Goal: Check status

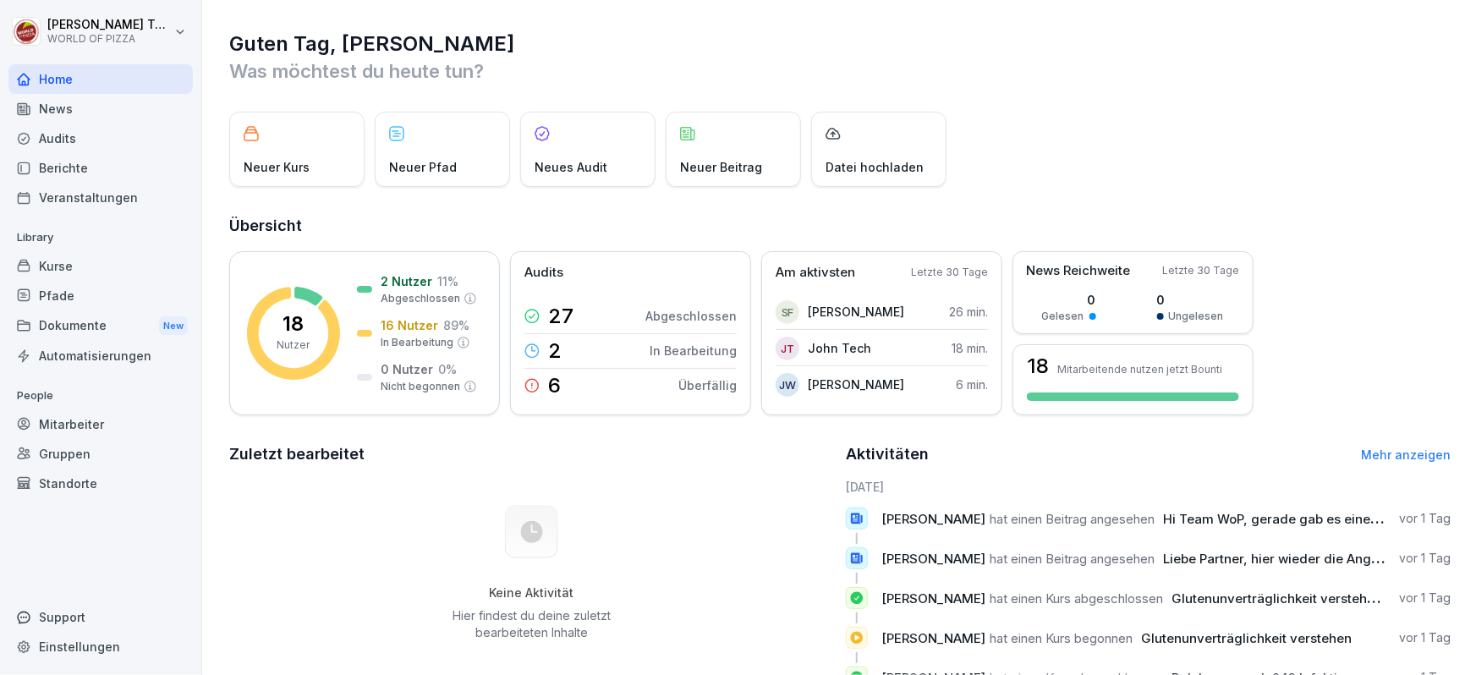
click at [112, 147] on div "Audits" at bounding box center [100, 138] width 184 height 30
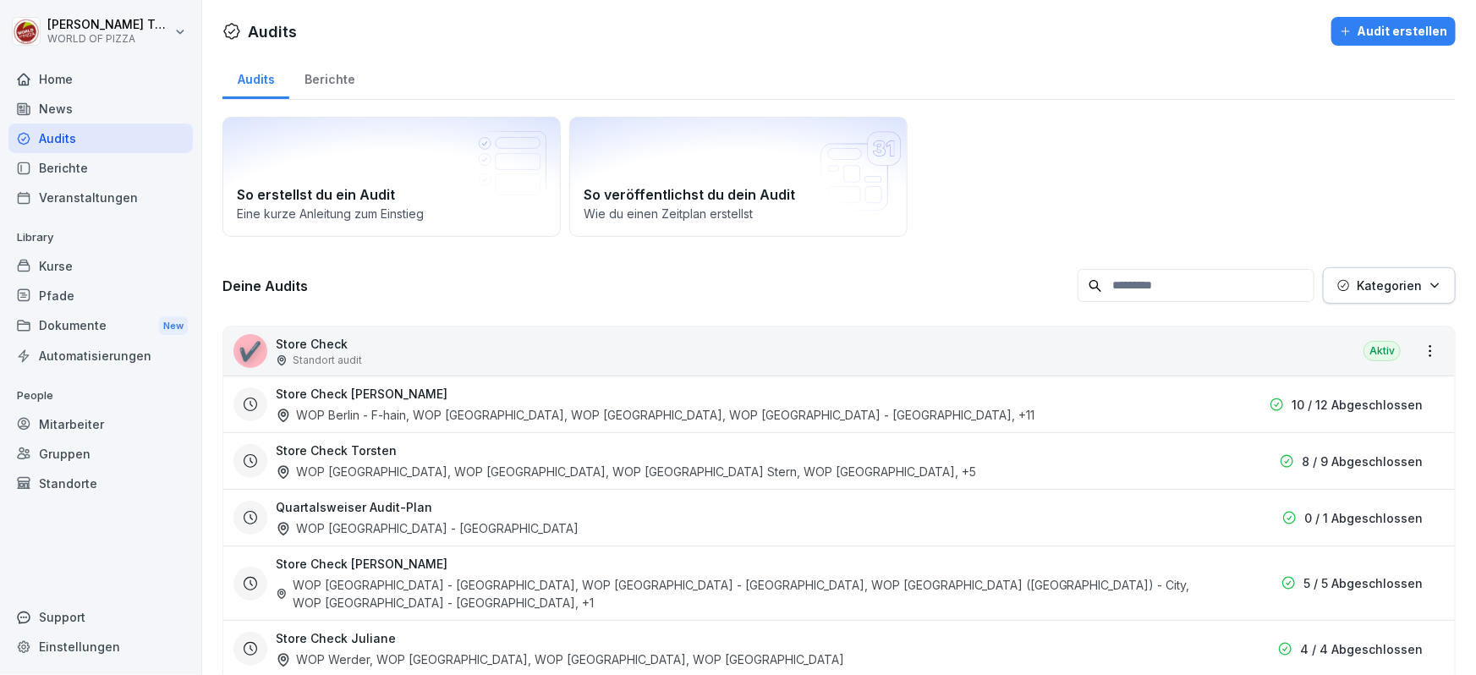
click at [633, 353] on div "✔️ Store Check Standort audit Aktiv" at bounding box center [838, 350] width 1231 height 49
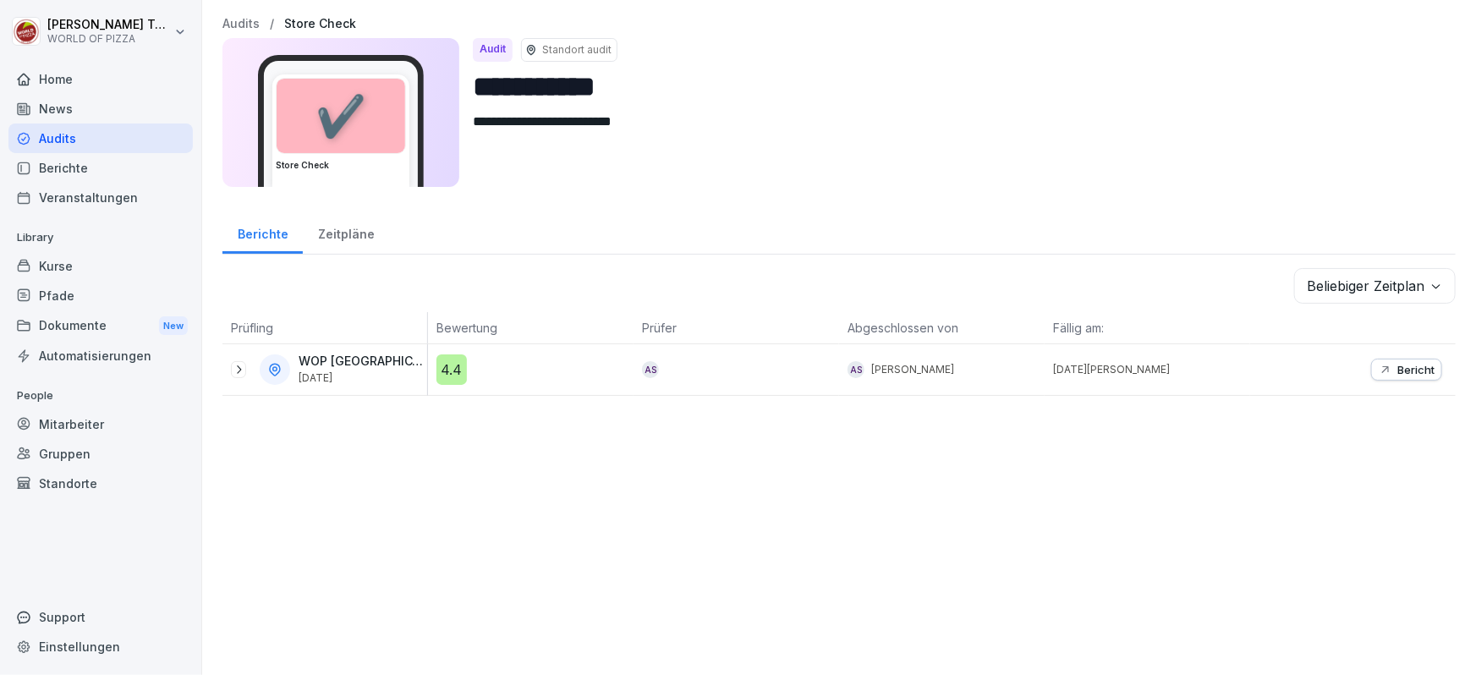
click at [1421, 364] on button "Bericht" at bounding box center [1406, 370] width 71 height 22
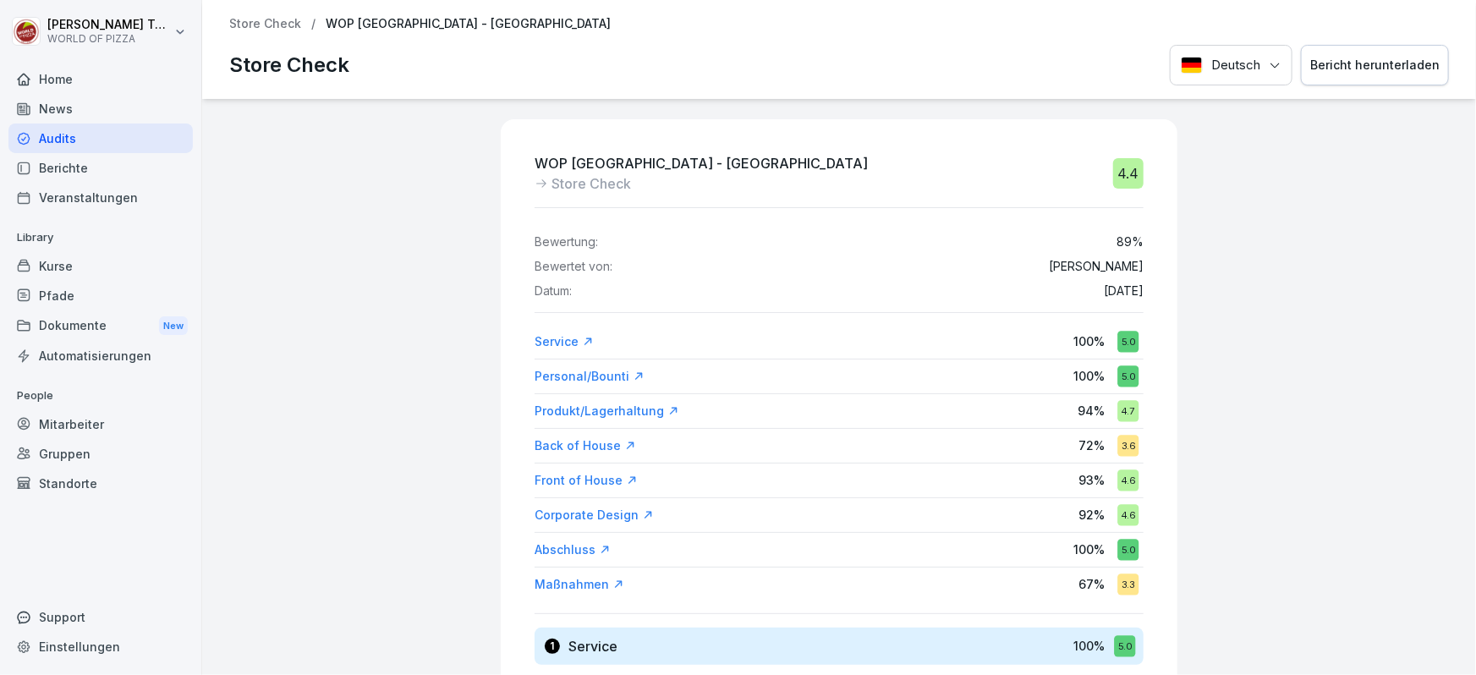
click at [1414, 368] on div "WOP [GEOGRAPHIC_DATA] - [GEOGRAPHIC_DATA] Check 4.4 Bewertung: 89 % Bewertet vo…" at bounding box center [839, 387] width 1274 height 576
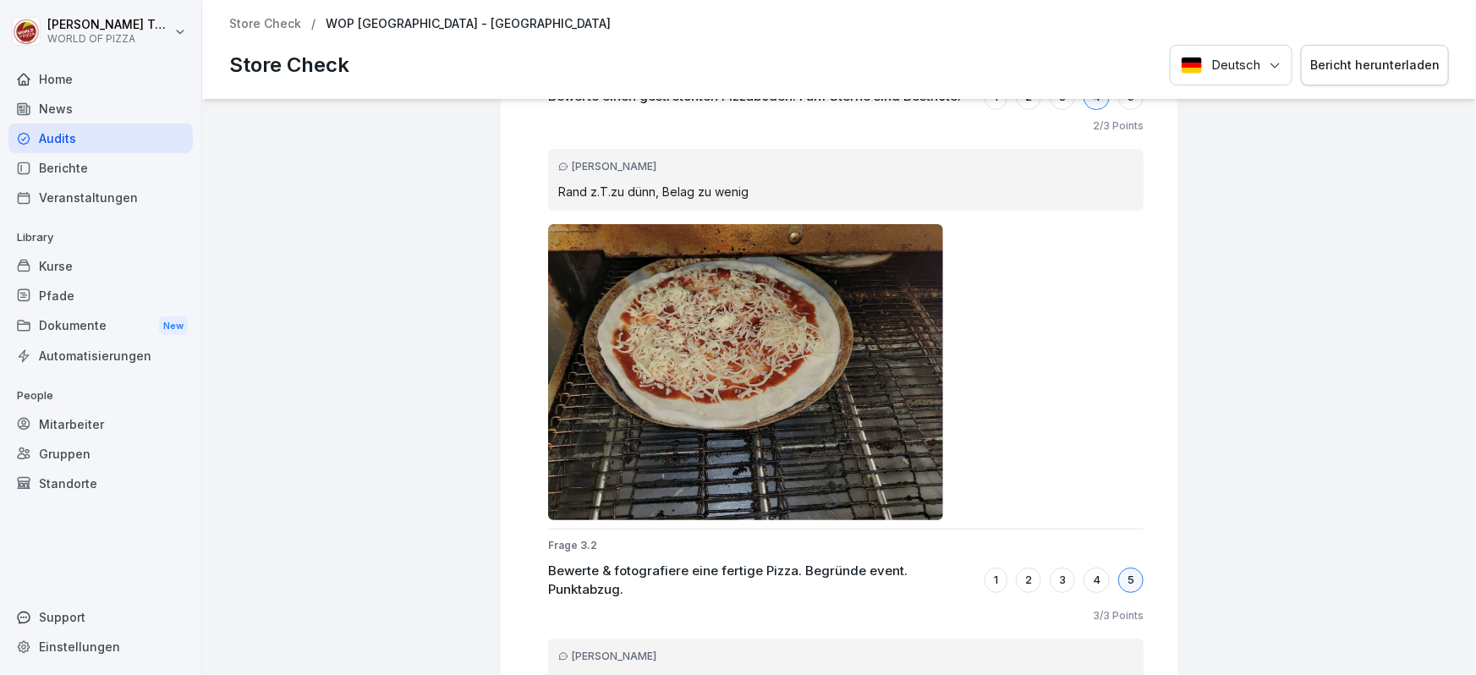
scroll to position [3075, 0]
